Goal: Task Accomplishment & Management: Manage account settings

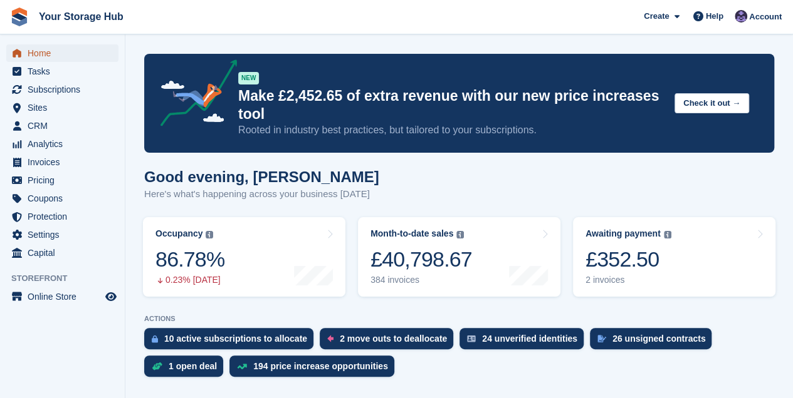
click at [42, 55] on span "Home" at bounding box center [65, 53] width 75 height 18
click at [41, 87] on span "Subscriptions" at bounding box center [65, 90] width 75 height 18
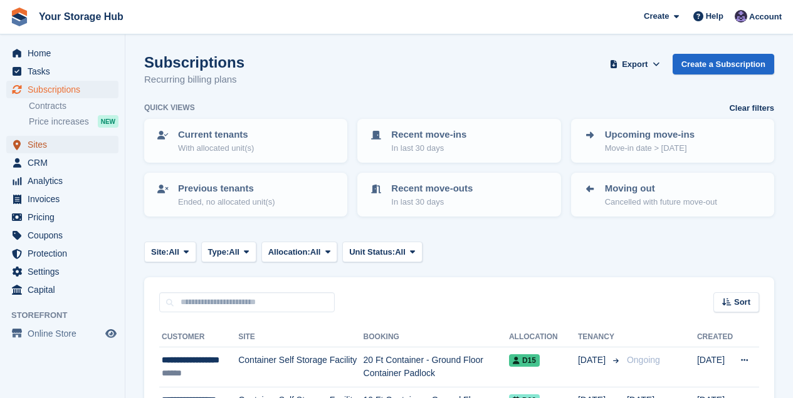
click at [36, 142] on span "Sites" at bounding box center [65, 145] width 75 height 18
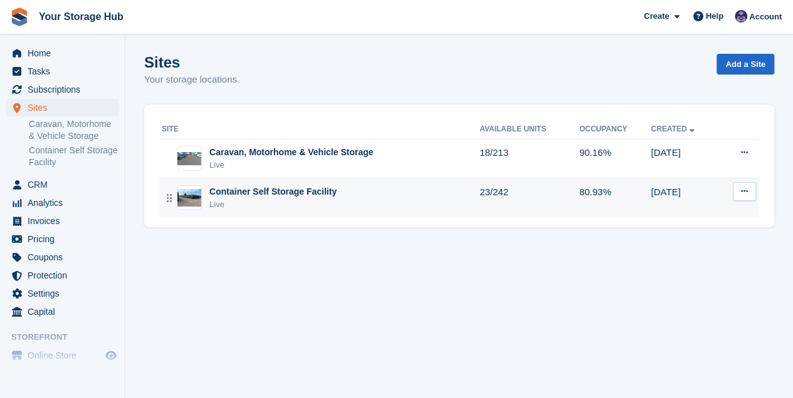
click at [275, 203] on div "Live" at bounding box center [272, 205] width 127 height 13
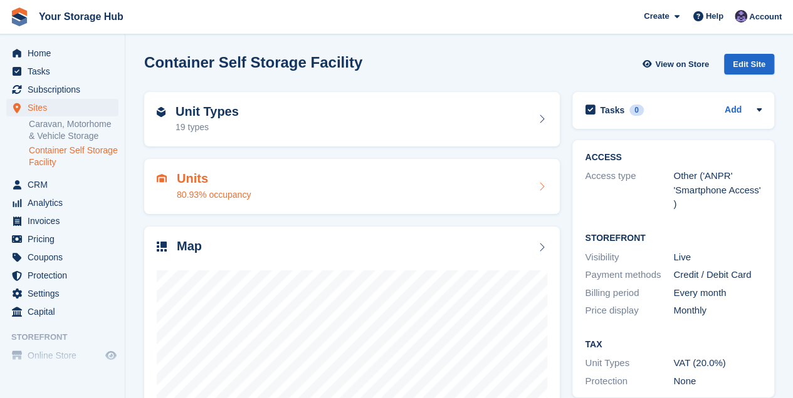
scroll to position [135, 0]
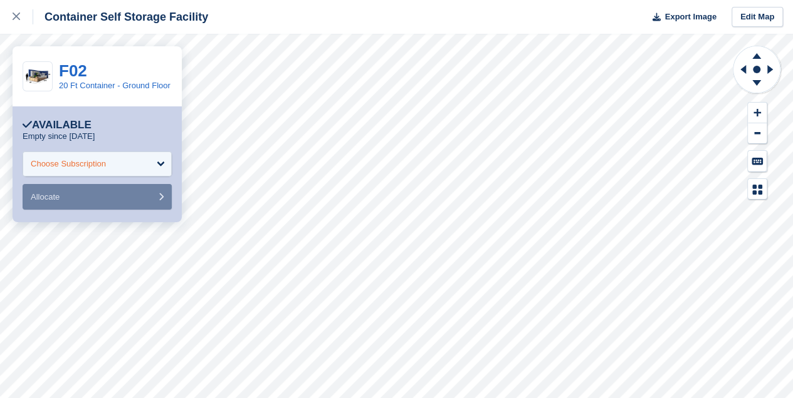
click at [155, 168] on div "Choose Subscription" at bounding box center [97, 164] width 149 height 25
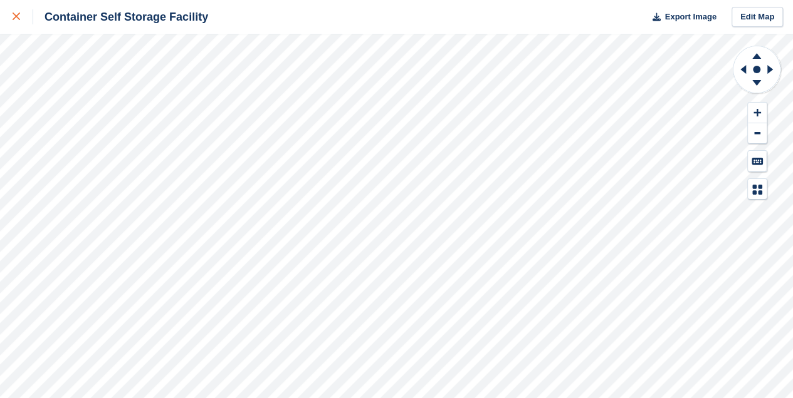
click at [21, 19] on div at bounding box center [23, 16] width 21 height 15
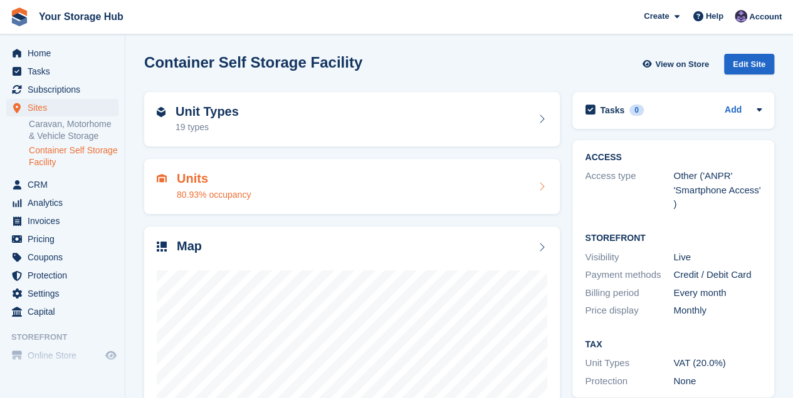
click at [217, 184] on h2 "Units" at bounding box center [214, 179] width 74 height 14
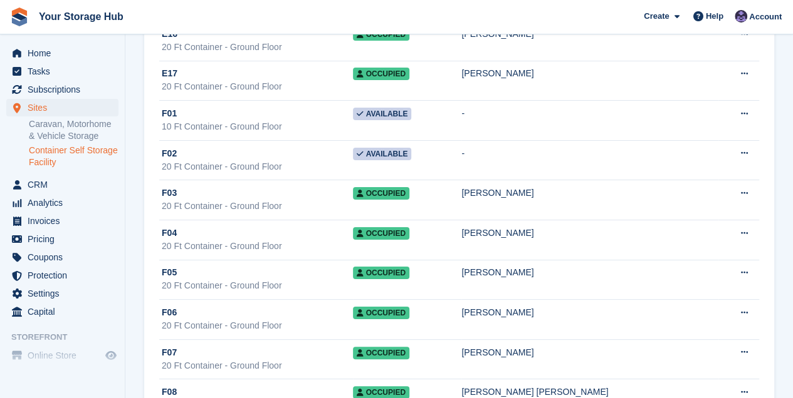
scroll to position [4720, 0]
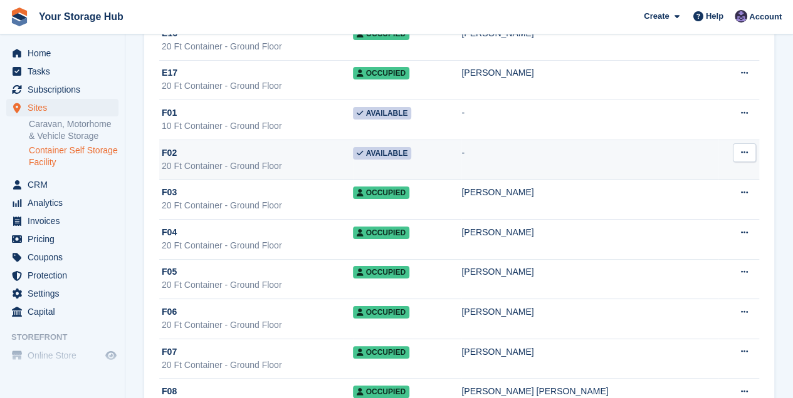
click at [746, 148] on icon at bounding box center [744, 152] width 7 height 8
click at [462, 140] on td "Available" at bounding box center [407, 160] width 109 height 40
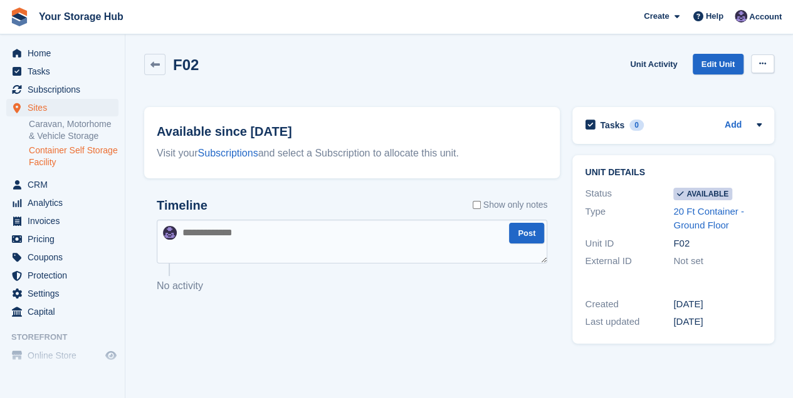
click at [761, 68] on icon at bounding box center [762, 64] width 7 height 8
click at [721, 86] on p "Make unavailable" at bounding box center [713, 88] width 109 height 16
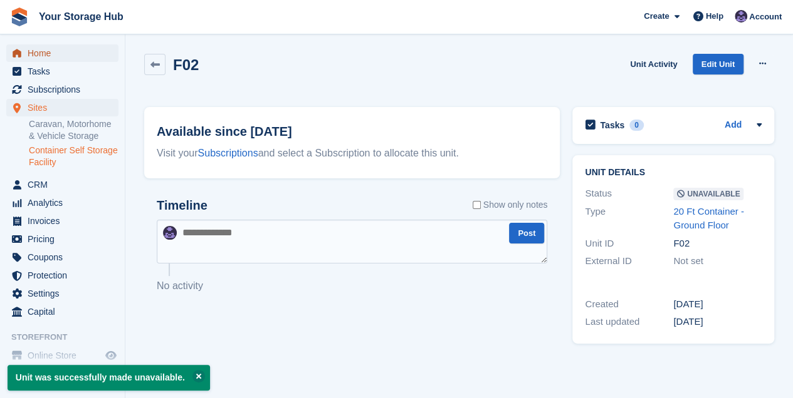
click at [50, 54] on span "Home" at bounding box center [65, 53] width 75 height 18
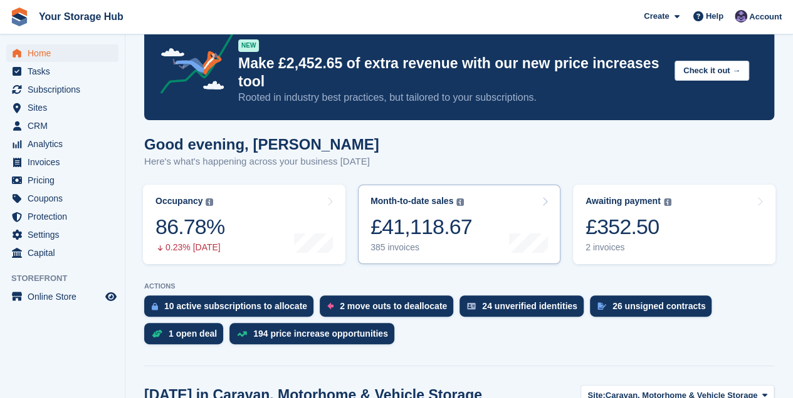
scroll to position [125, 0]
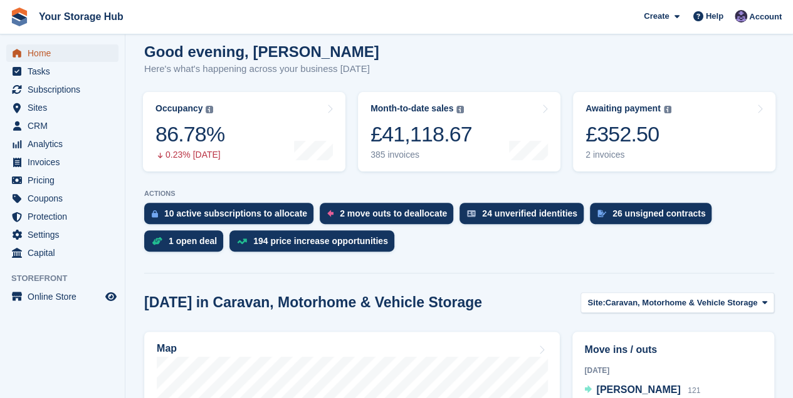
click at [28, 51] on span "Home" at bounding box center [65, 53] width 75 height 18
